Goal: Information Seeking & Learning: Learn about a topic

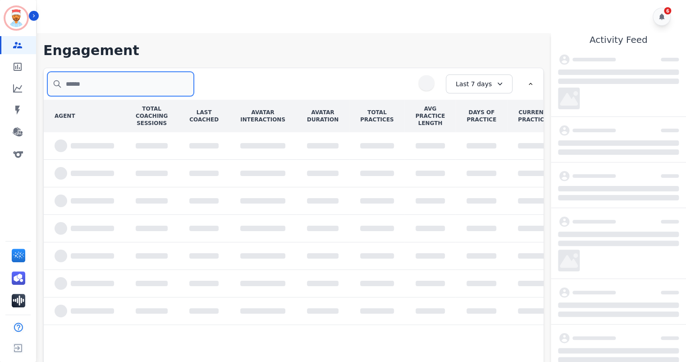
click at [96, 82] on input "search" at bounding box center [120, 84] width 147 height 24
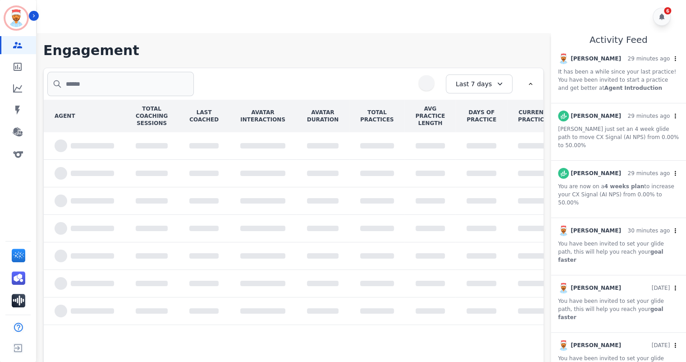
click at [495, 85] on icon at bounding box center [499, 83] width 9 height 9
click at [460, 101] on li "Custom" at bounding box center [473, 104] width 45 height 9
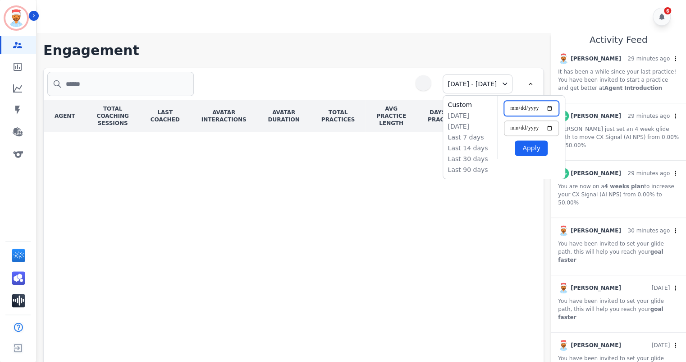
click at [526, 107] on input "**********" at bounding box center [531, 108] width 55 height 15
click at [530, 126] on input "**********" at bounding box center [531, 127] width 55 height 15
type input "**********"
click at [362, 188] on div "AGENT TOTAL COACHING SESSIONS LAST COACHED AVATAR INTERACTIONS AVATAR DURATION …" at bounding box center [293, 232] width 499 height 265
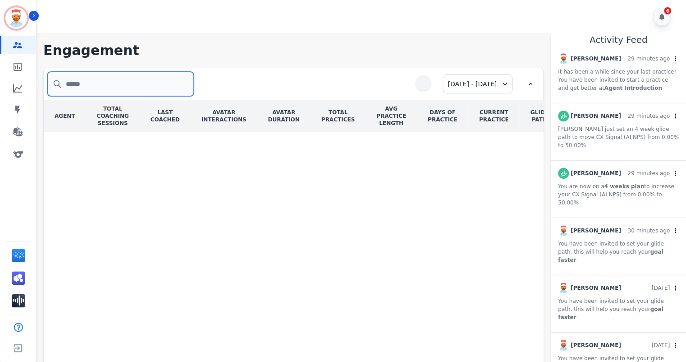
click at [112, 84] on input "search" at bounding box center [120, 84] width 147 height 24
type input "*"
click at [340, 87] on div "**********" at bounding box center [293, 84] width 499 height 32
click at [416, 85] on div at bounding box center [423, 82] width 15 height 15
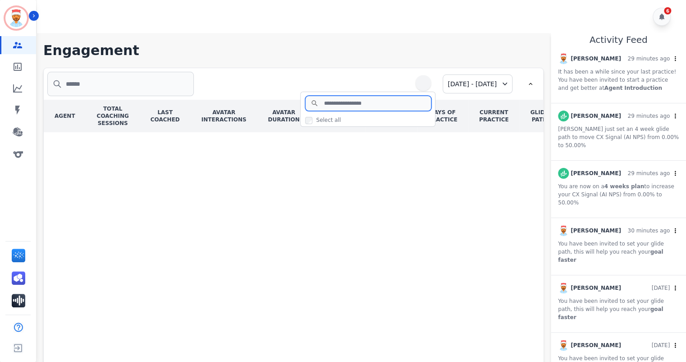
click at [325, 106] on input "search" at bounding box center [368, 103] width 126 height 15
click at [273, 149] on div "AGENT TOTAL COACHING SESSIONS LAST COACHED AVATAR INTERACTIONS AVATAR DURATION …" at bounding box center [293, 232] width 499 height 265
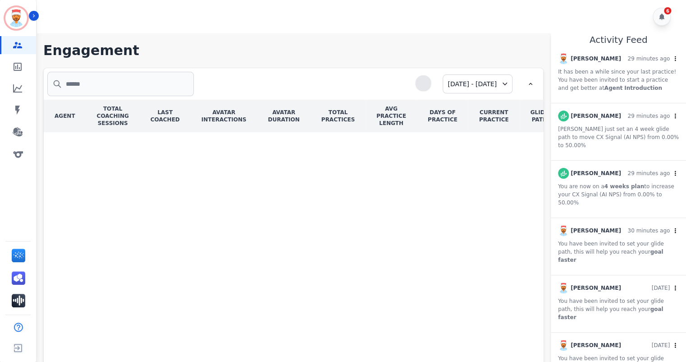
click at [416, 87] on div at bounding box center [423, 82] width 15 height 15
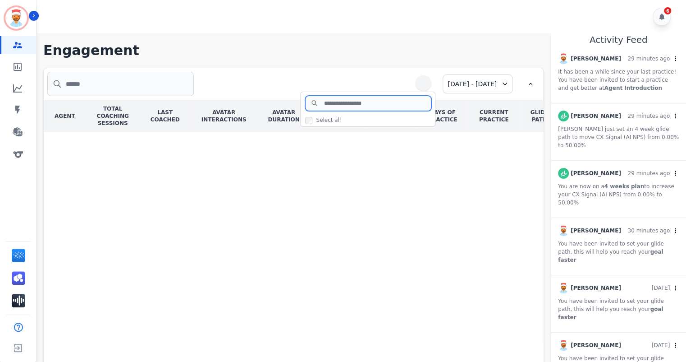
click at [322, 107] on input "search" at bounding box center [368, 103] width 126 height 15
click at [475, 191] on div "AGENT TOTAL COACHING SESSIONS LAST COACHED AVATAR INTERACTIONS AVATAR DURATION …" at bounding box center [293, 232] width 499 height 265
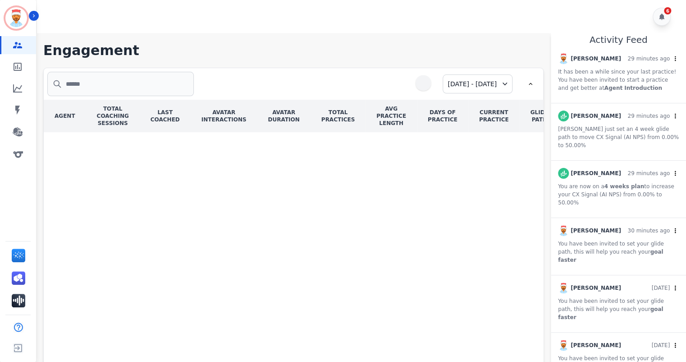
click at [529, 85] on icon at bounding box center [530, 83] width 7 height 7
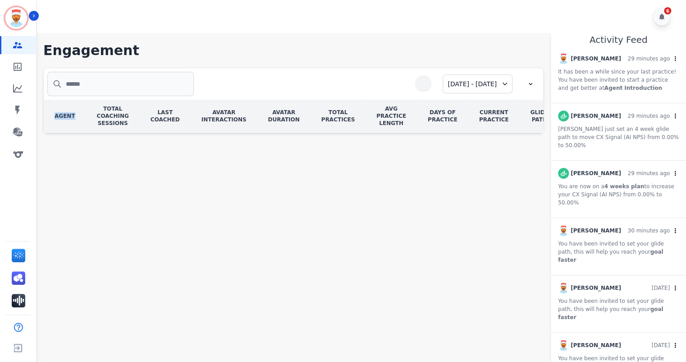
click at [528, 85] on icon at bounding box center [530, 83] width 7 height 7
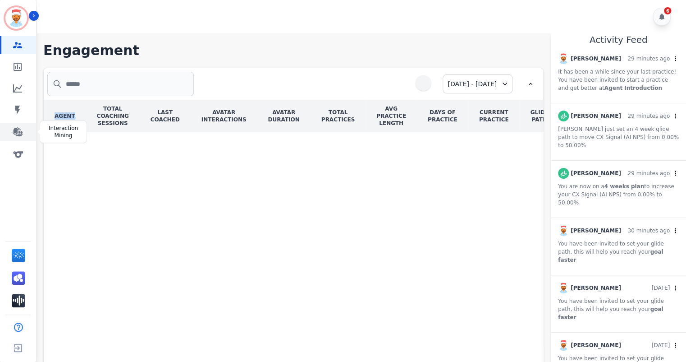
click at [18, 128] on icon "Sidebar" at bounding box center [18, 131] width 10 height 9
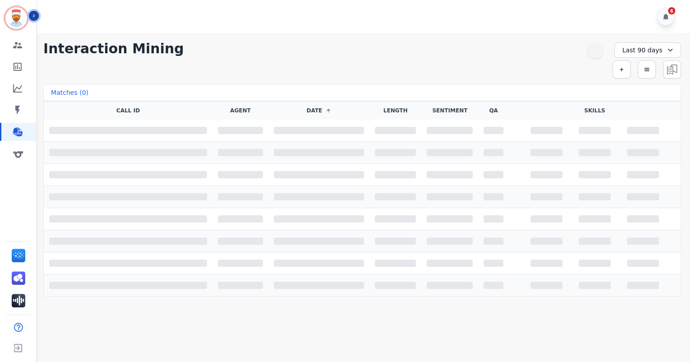
click at [35, 16] on icon "Sidebar" at bounding box center [34, 16] width 6 height 6
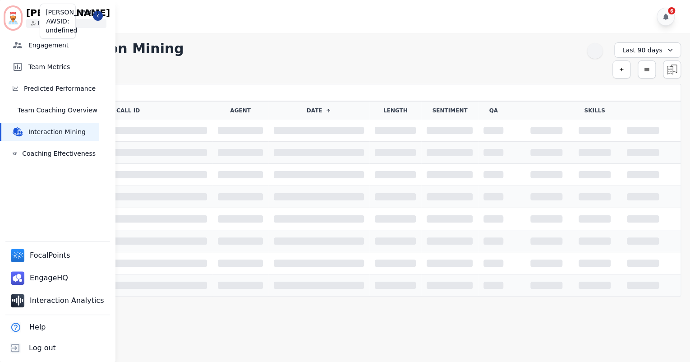
click at [13, 20] on img "Sidebar" at bounding box center [12, 18] width 15 height 22
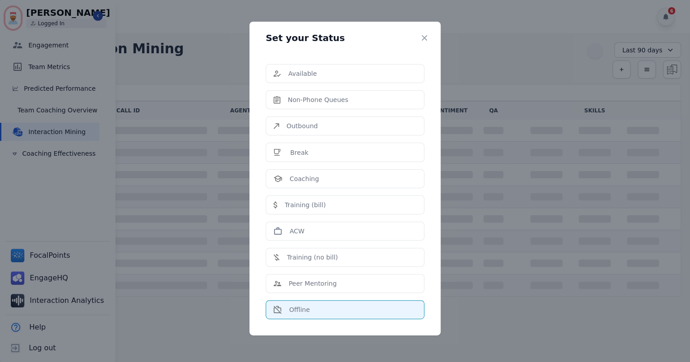
scroll to position [22, 0]
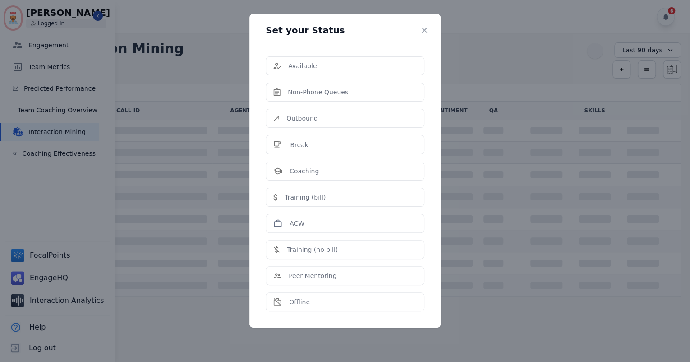
drag, startPoint x: 326, startPoint y: 297, endPoint x: 326, endPoint y: 282, distance: 14.9
click at [326, 297] on div "Offline" at bounding box center [344, 301] width 143 height 9
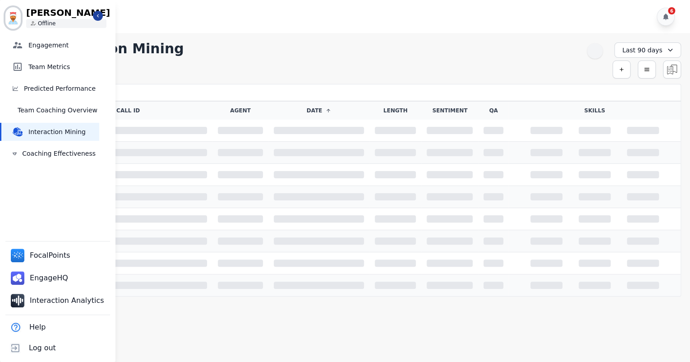
click at [151, 26] on div "6" at bounding box center [364, 16] width 655 height 33
drag, startPoint x: 61, startPoint y: 135, endPoint x: 88, endPoint y: 131, distance: 27.9
click at [61, 135] on span "Interaction Mining" at bounding box center [61, 131] width 67 height 9
click at [179, 70] on div "Simple Search Advanced Search Saved Rules" at bounding box center [361, 69] width 637 height 18
click at [62, 133] on span "Interaction Mining" at bounding box center [61, 131] width 67 height 9
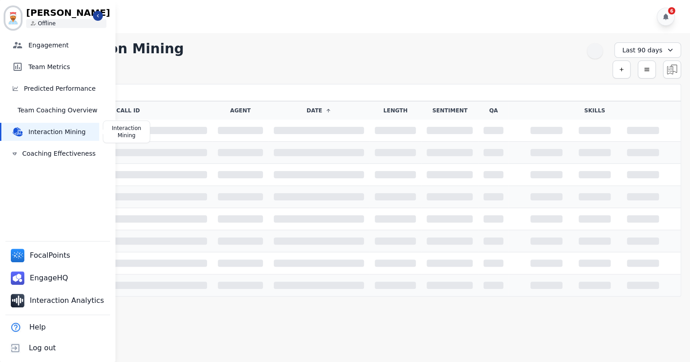
click at [62, 133] on span "Interaction Mining" at bounding box center [61, 131] width 67 height 9
click at [245, 60] on div "**********" at bounding box center [361, 164] width 655 height 263
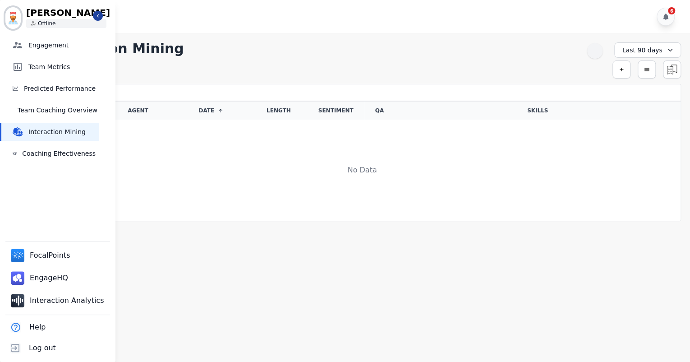
click at [188, 84] on div "Matches ( 0 )" at bounding box center [361, 92] width 637 height 17
click at [32, 253] on span "FocalPoints" at bounding box center [51, 255] width 42 height 11
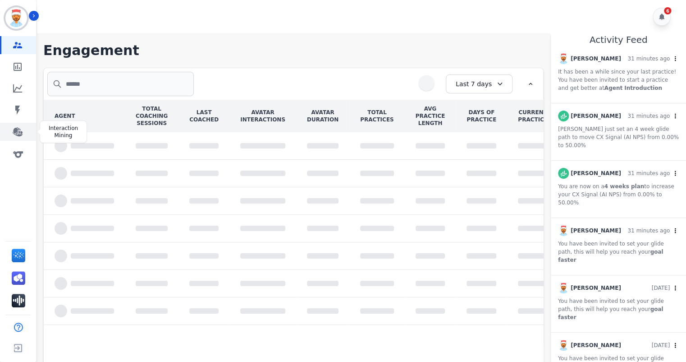
click at [19, 132] on icon "Sidebar" at bounding box center [18, 131] width 10 height 9
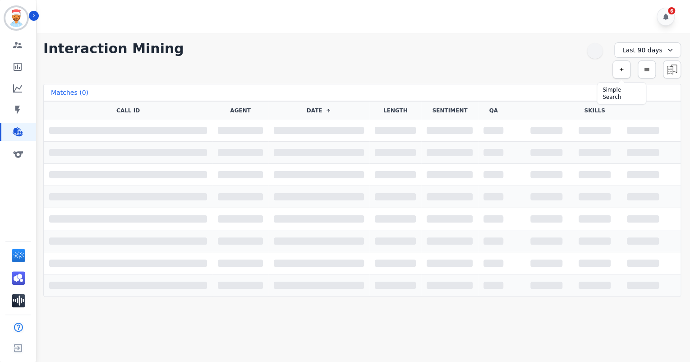
click at [623, 69] on icon "button" at bounding box center [621, 69] width 6 height 6
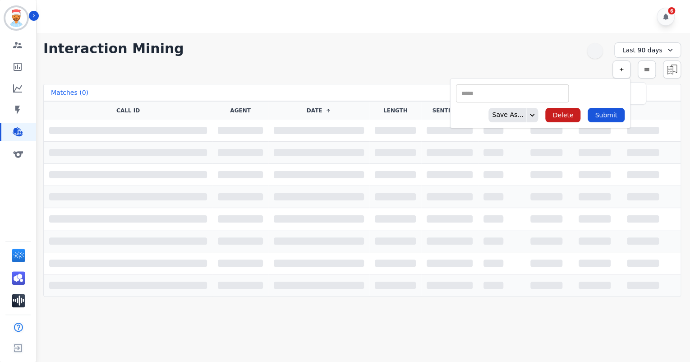
click at [620, 70] on icon "button" at bounding box center [621, 69] width 6 height 6
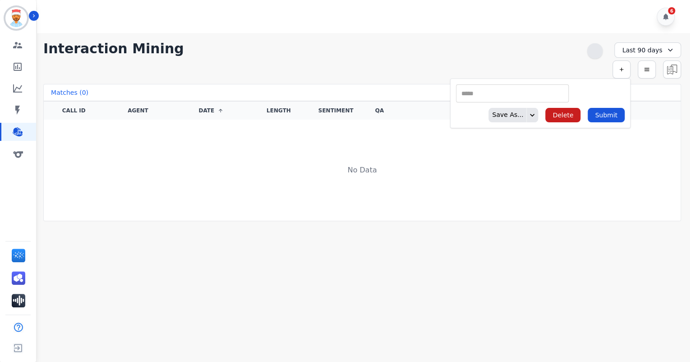
click at [596, 55] on div at bounding box center [594, 50] width 15 height 15
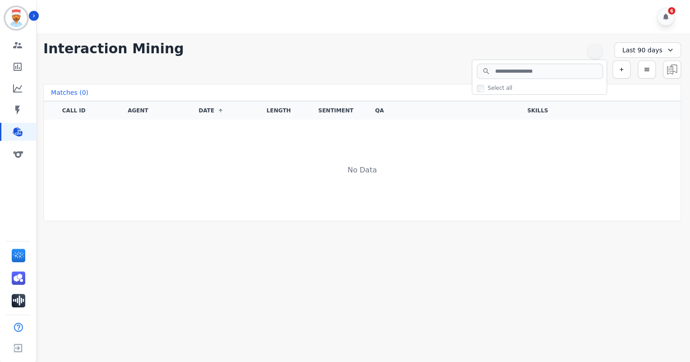
click at [548, 79] on div "Select all" at bounding box center [539, 86] width 134 height 15
click at [545, 74] on input "search" at bounding box center [539, 71] width 126 height 15
type input "*"
type input "*******"
click at [591, 71] on input "*******" at bounding box center [539, 71] width 126 height 15
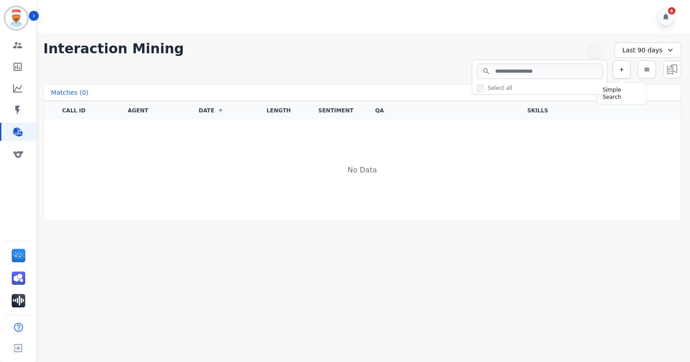
click at [622, 68] on icon "button" at bounding box center [621, 69] width 6 height 6
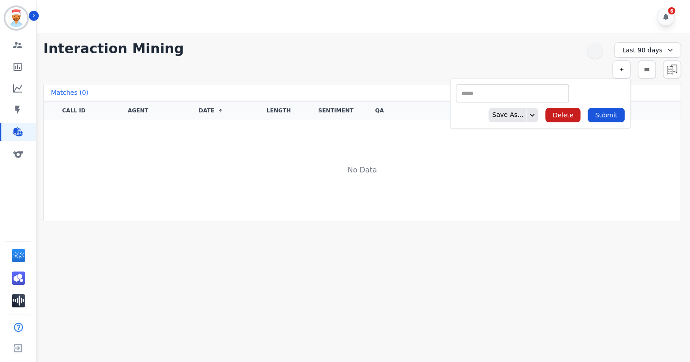
click at [542, 94] on input "selected options" at bounding box center [512, 93] width 108 height 9
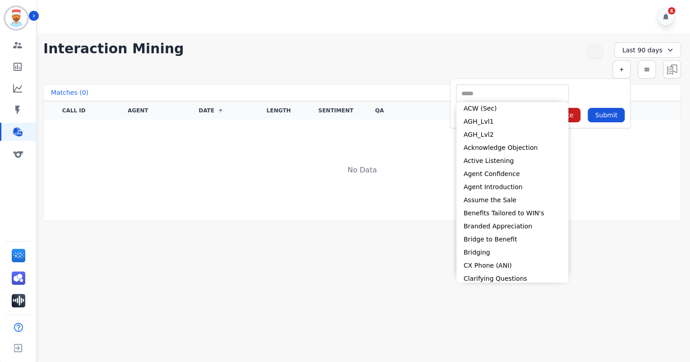
click at [514, 41] on div "**********" at bounding box center [361, 49] width 637 height 16
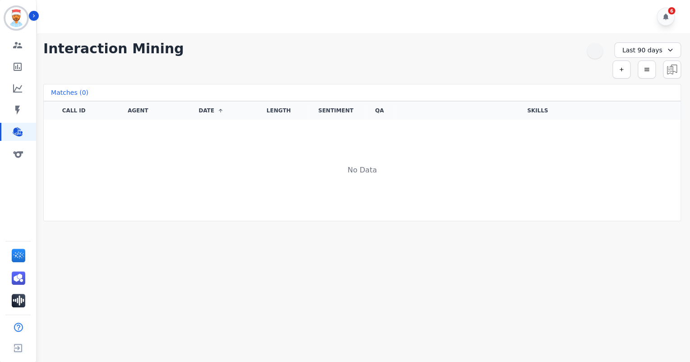
click at [216, 110] on div "DATE" at bounding box center [211, 110] width 56 height 7
click at [222, 110] on icon at bounding box center [220, 110] width 5 height 5
click at [218, 110] on icon at bounding box center [220, 110] width 5 height 5
click at [212, 110] on span "DATE" at bounding box center [206, 110] width 16 height 7
click at [209, 112] on span "DATE" at bounding box center [206, 110] width 16 height 7
